Goal: Go to known website: Go to known website

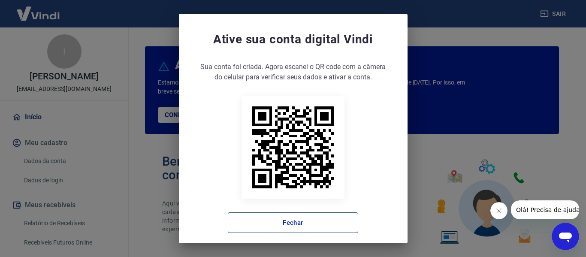
click at [273, 220] on button "Fechar" at bounding box center [293, 222] width 130 height 21
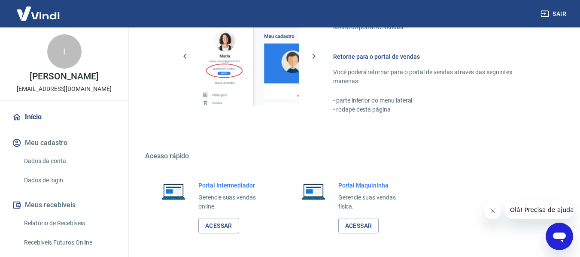
scroll to position [536, 0]
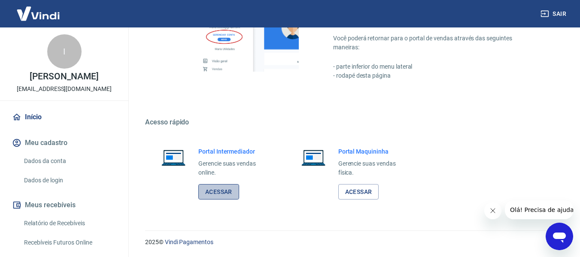
click at [219, 190] on link "Acessar" at bounding box center [218, 192] width 41 height 16
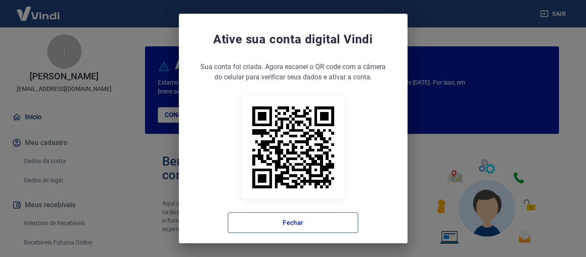
click at [289, 222] on button "Fechar" at bounding box center [293, 222] width 130 height 21
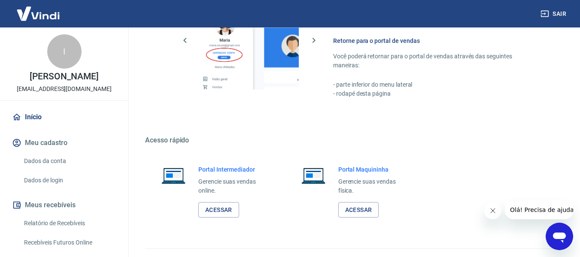
scroll to position [536, 0]
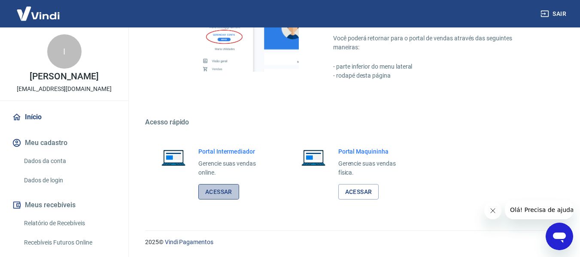
click at [221, 192] on link "Acessar" at bounding box center [218, 192] width 41 height 16
